Goal: Information Seeking & Learning: Learn about a topic

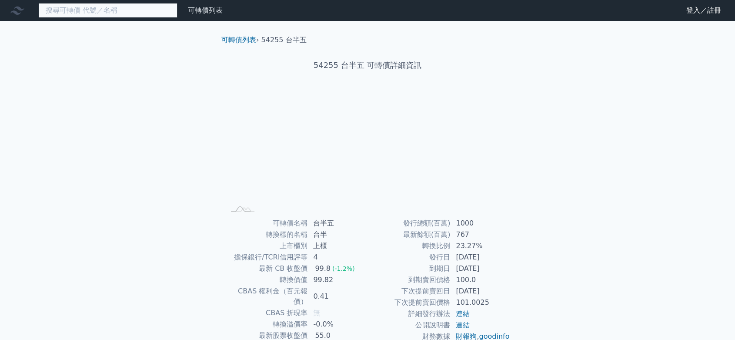
click at [122, 5] on input at bounding box center [107, 10] width 139 height 15
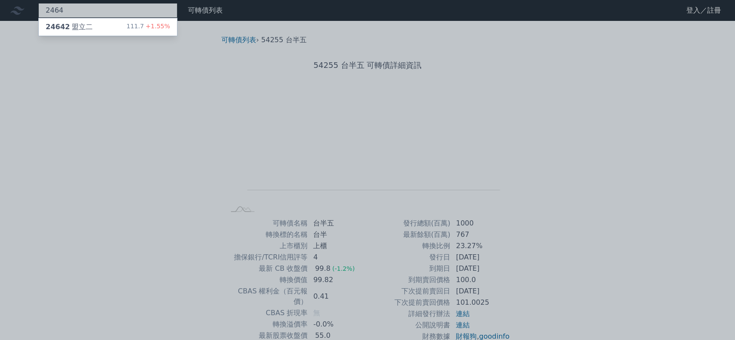
type input "2464"
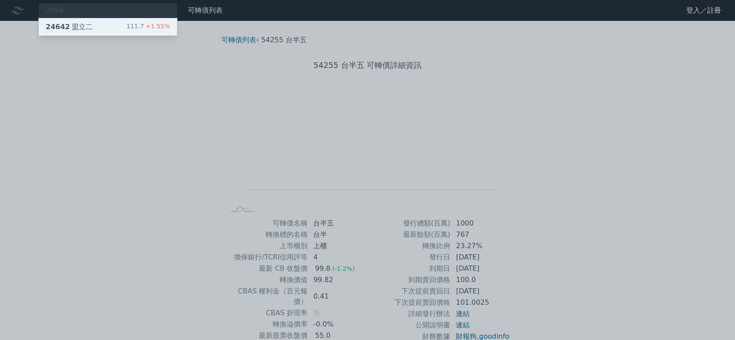
click at [125, 23] on div "24642 盟立二 111.7 +1.55%" at bounding box center [108, 26] width 138 height 17
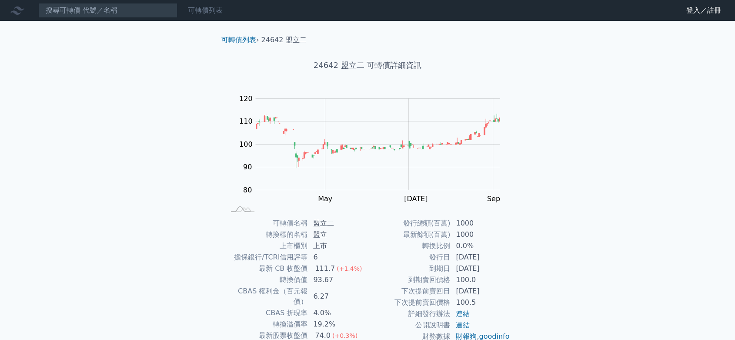
click at [201, 13] on link "可轉債列表" at bounding box center [205, 10] width 35 height 8
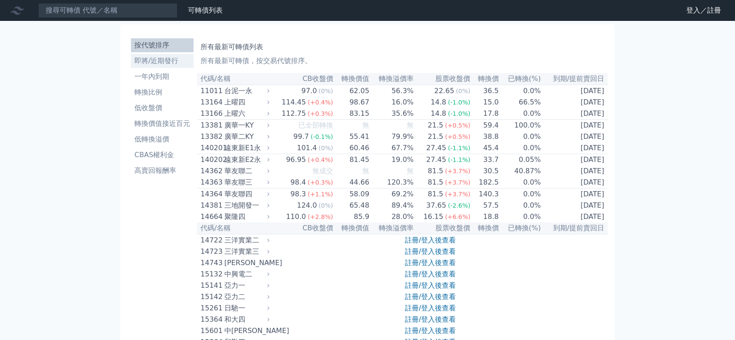
click at [162, 63] on li "即將/近期發行" at bounding box center [162, 61] width 63 height 10
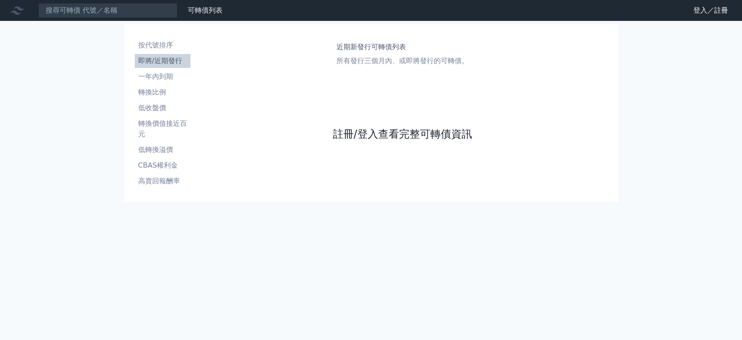
click at [435, 136] on link "註冊/登入查看完整可轉債資訊" at bounding box center [402, 134] width 139 height 14
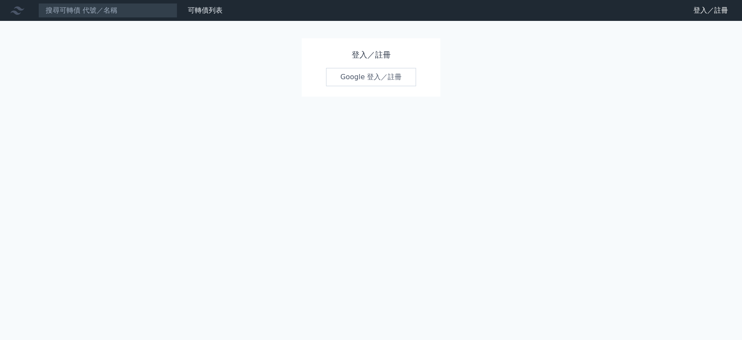
drag, startPoint x: 433, startPoint y: 141, endPoint x: 355, endPoint y: 127, distance: 79.1
click at [374, 140] on div "可轉債列表 財務數據 可轉債列表 財務數據 登入／註冊 登入／註冊 登入／註冊 Google 登入／註冊" at bounding box center [371, 170] width 742 height 340
click at [351, 85] on link "Google 登入／註冊" at bounding box center [371, 77] width 90 height 18
